Goal: Check status: Check status

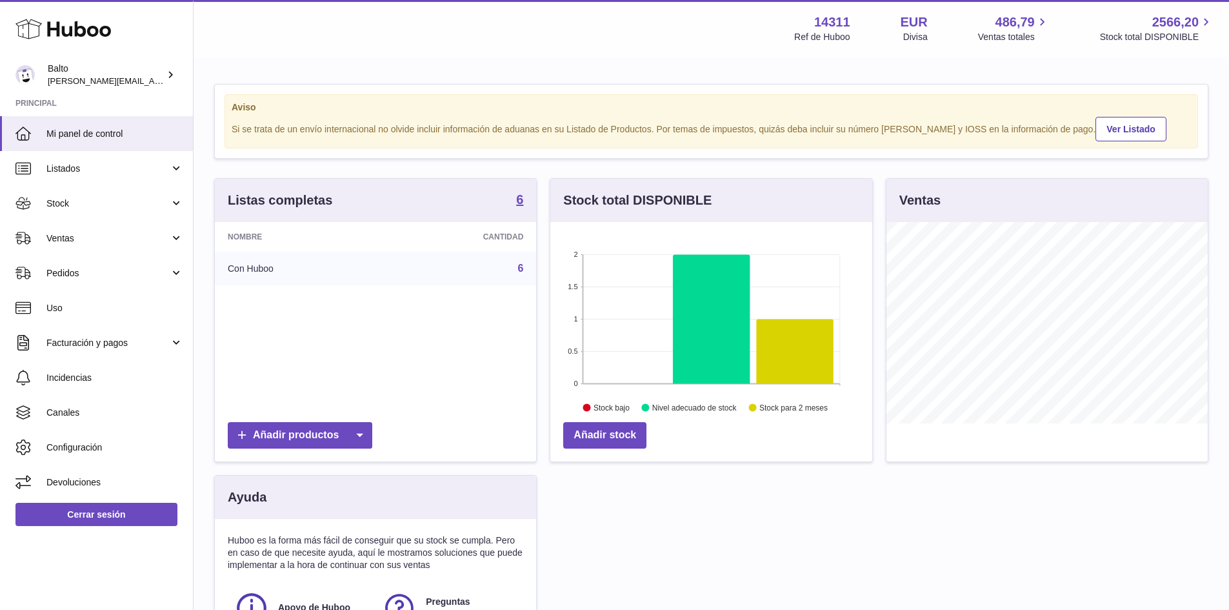
scroll to position [201, 322]
click at [85, 245] on link "Ventas" at bounding box center [96, 238] width 193 height 35
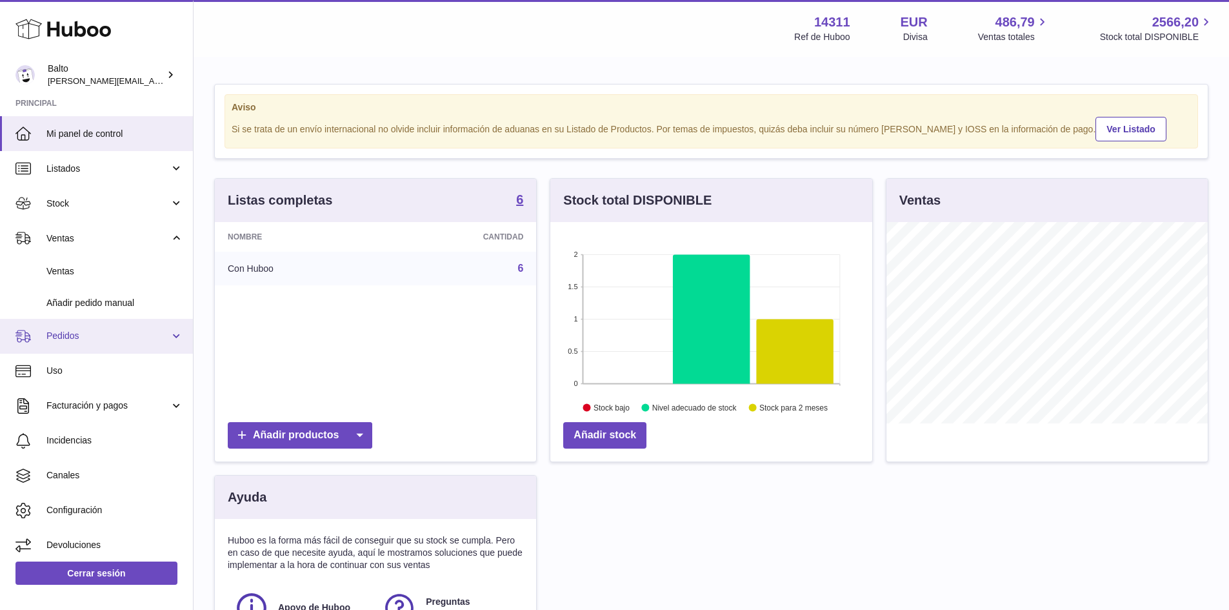
click at [75, 335] on span "Pedidos" at bounding box center [107, 336] width 123 height 12
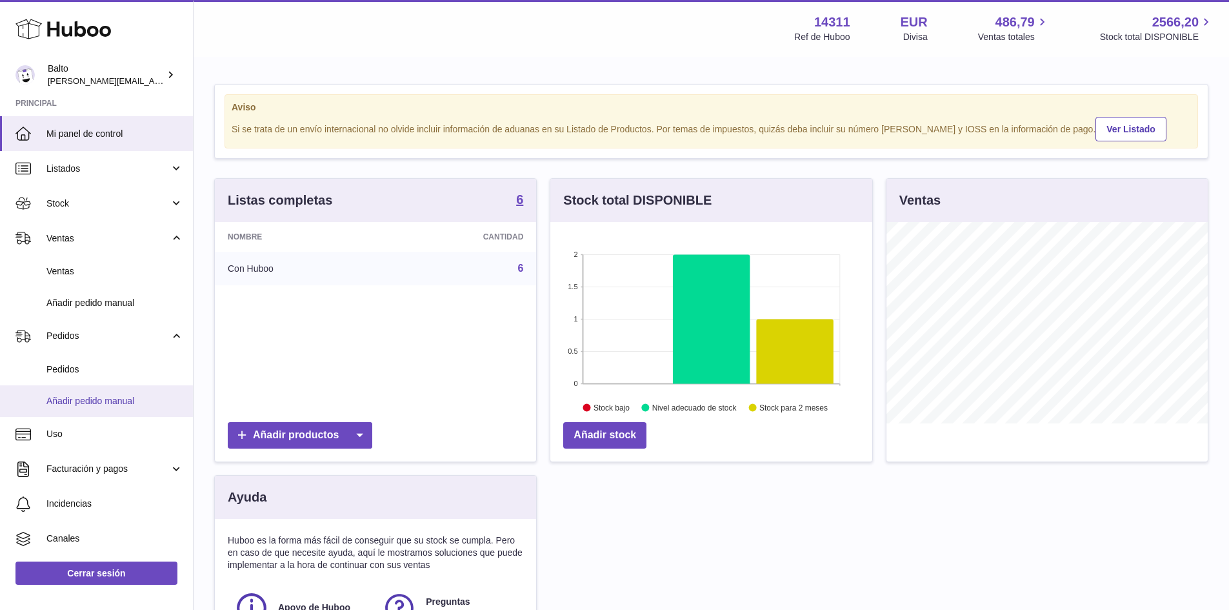
click at [104, 403] on span "Añadir pedido manual" at bounding box center [114, 401] width 137 height 12
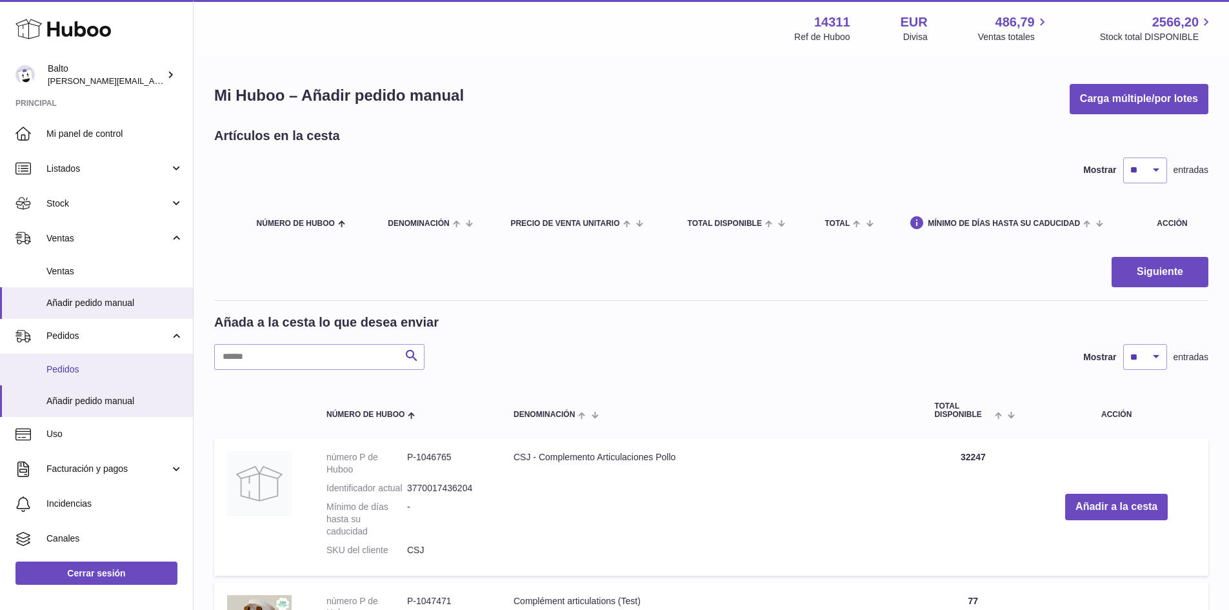
click at [77, 357] on link "Pedidos" at bounding box center [96, 370] width 193 height 32
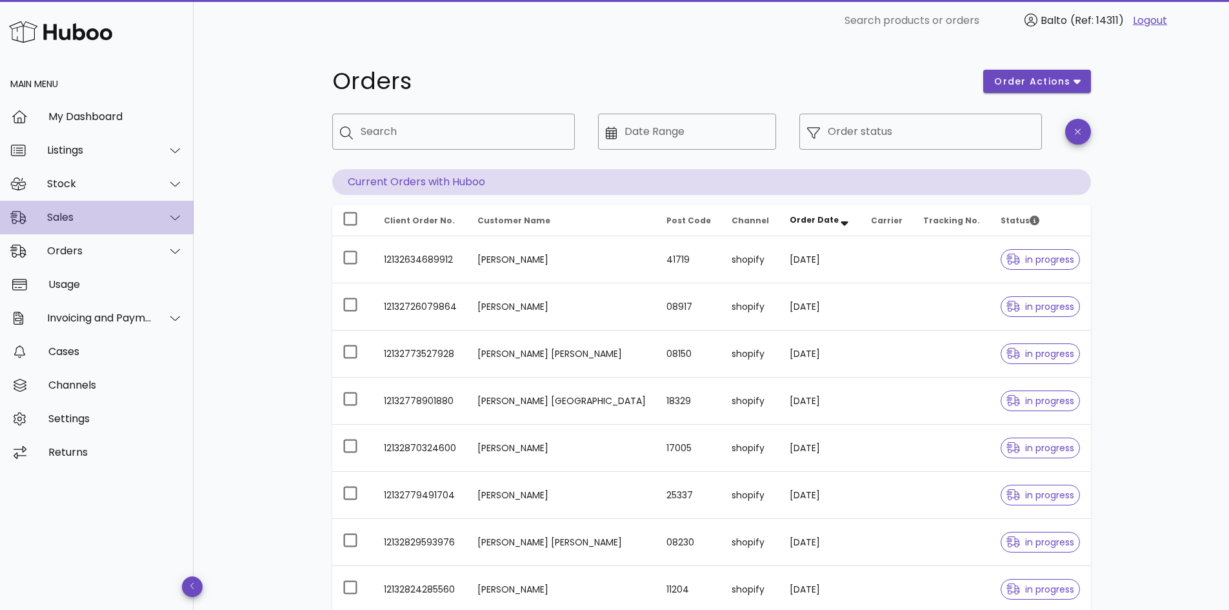
click at [128, 226] on div "Sales" at bounding box center [97, 218] width 194 height 34
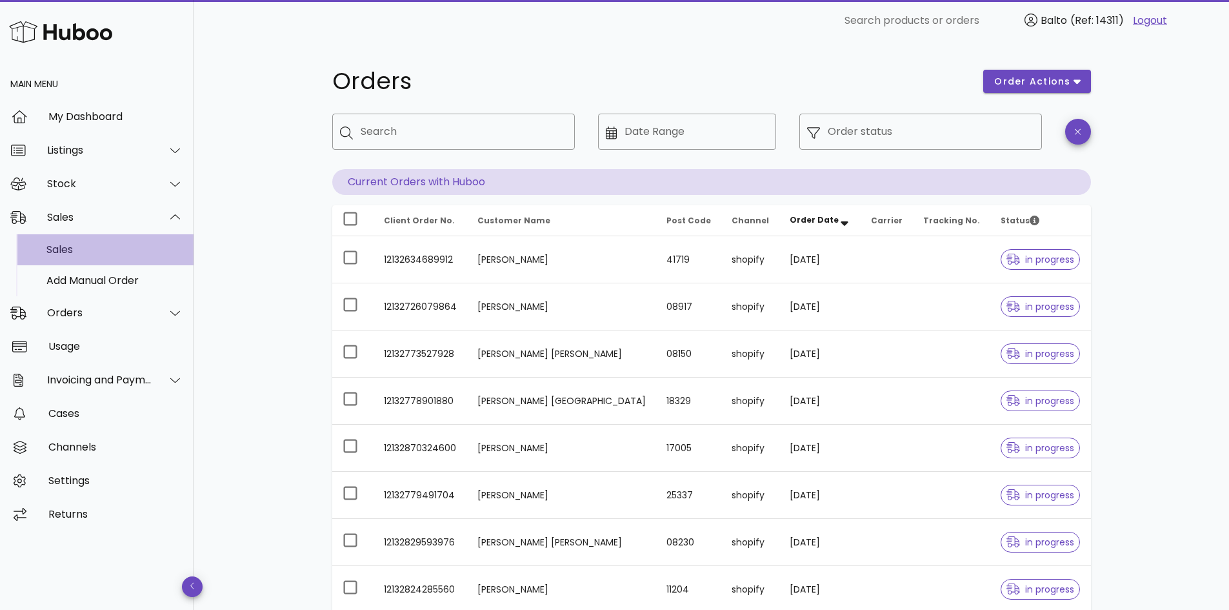
click at [96, 263] on div "Sales" at bounding box center [114, 249] width 137 height 28
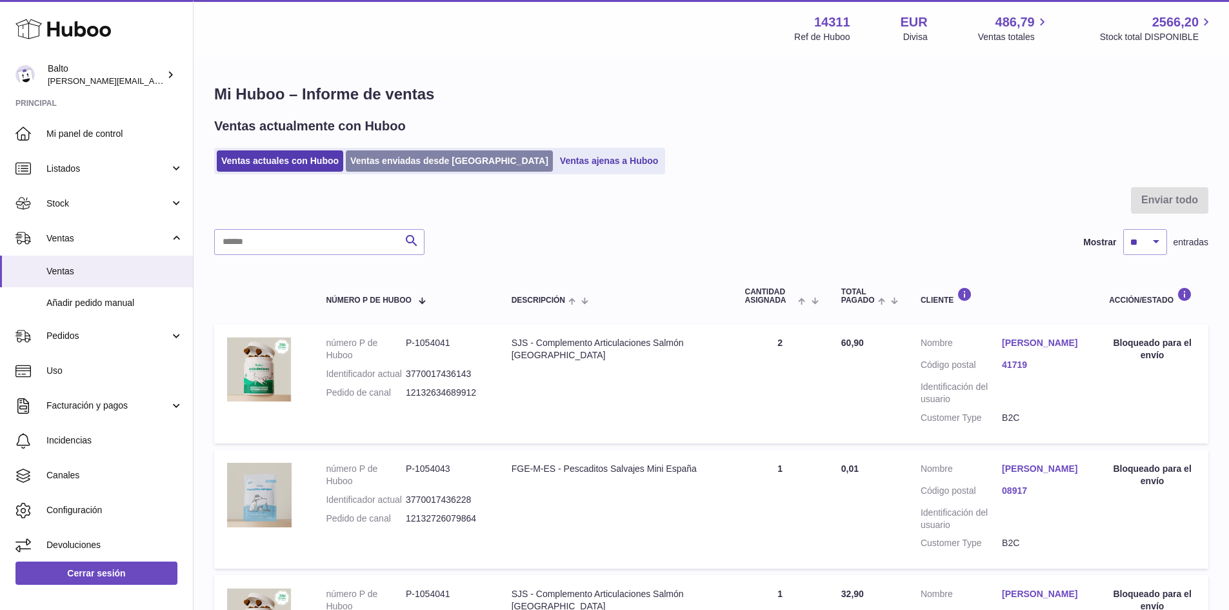
click at [421, 155] on link "Ventas enviadas desde Huboo" at bounding box center [449, 160] width 207 height 21
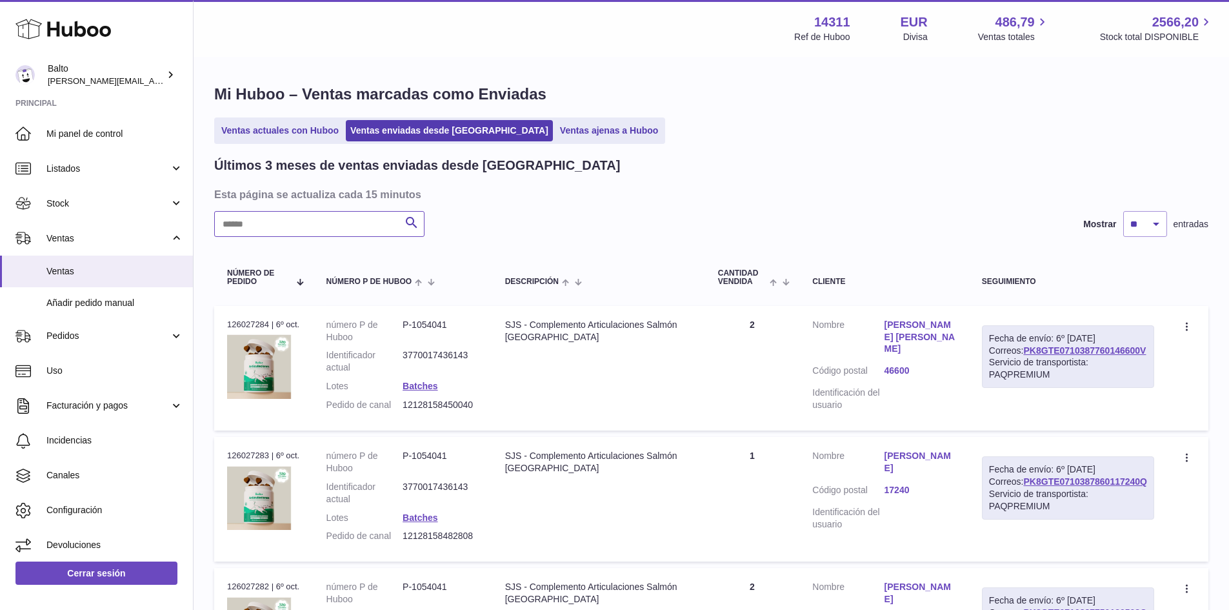
click at [324, 228] on input "text" at bounding box center [319, 224] width 210 height 26
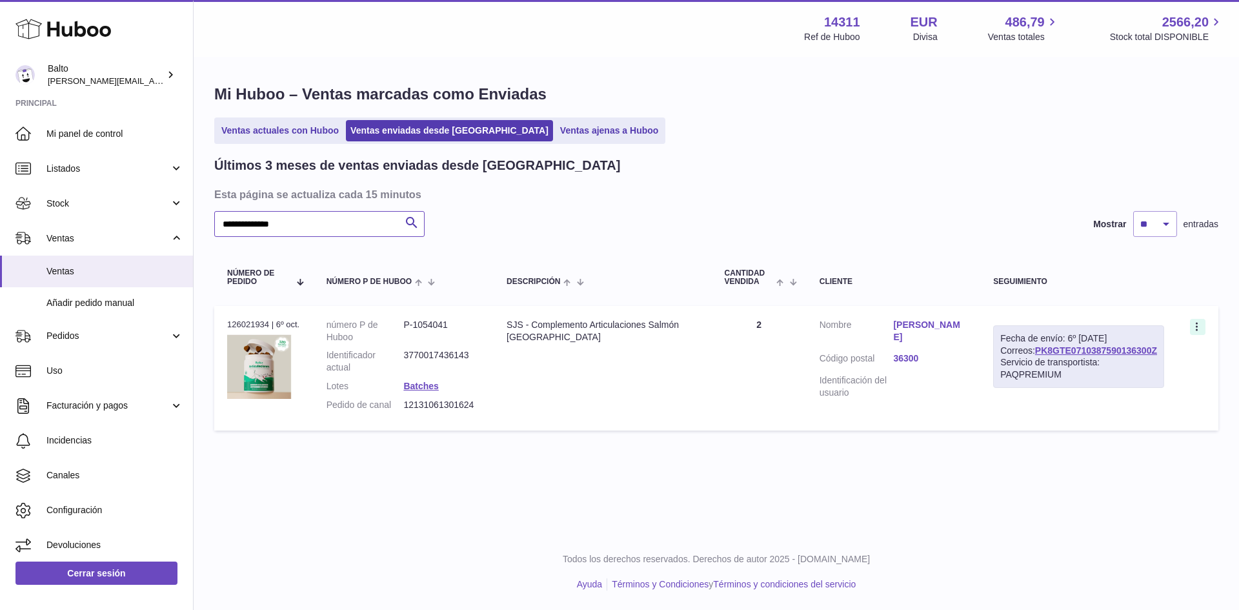
type input "**********"
click at [1192, 330] on icon at bounding box center [1197, 327] width 15 height 13
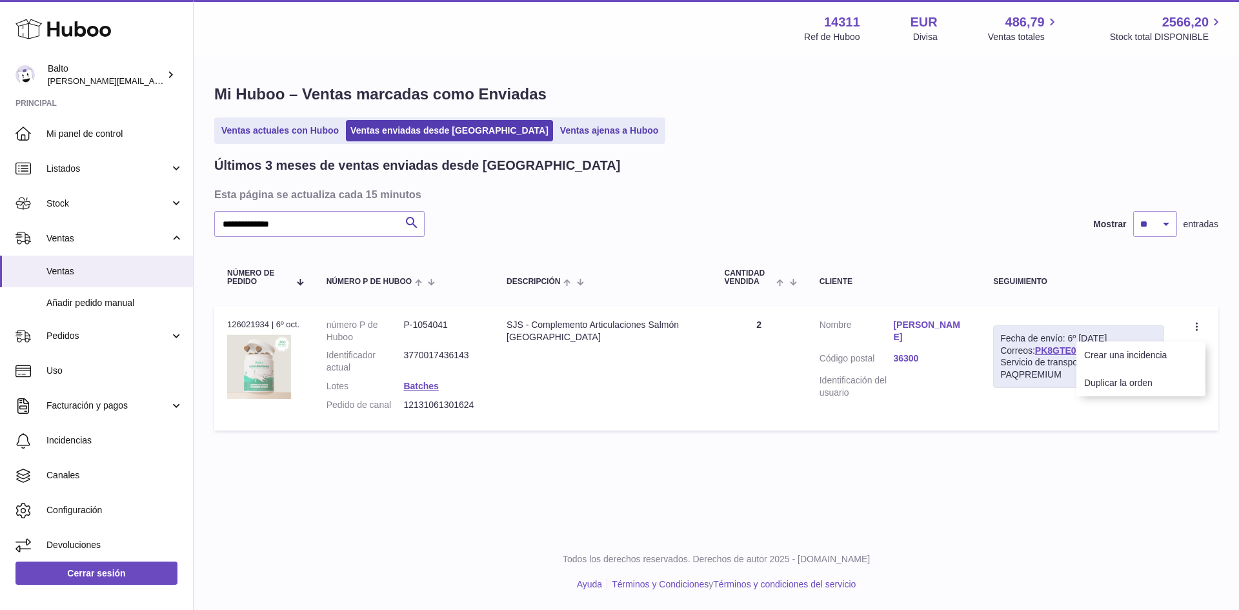
click at [275, 353] on img at bounding box center [259, 366] width 65 height 65
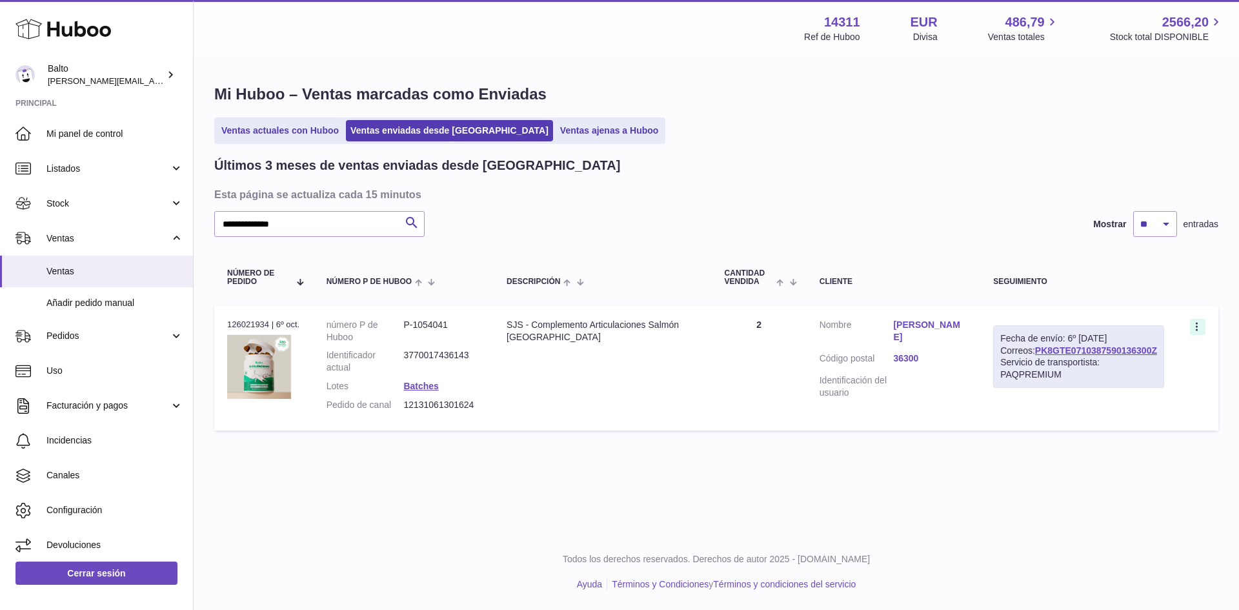
click at [1200, 325] on icon at bounding box center [1197, 327] width 15 height 13
click at [927, 401] on td "Cliente Nombre [PERSON_NAME] Código postal 36300 Identificación del usuario" at bounding box center [893, 368] width 174 height 125
